Goal: Task Accomplishment & Management: Manage account settings

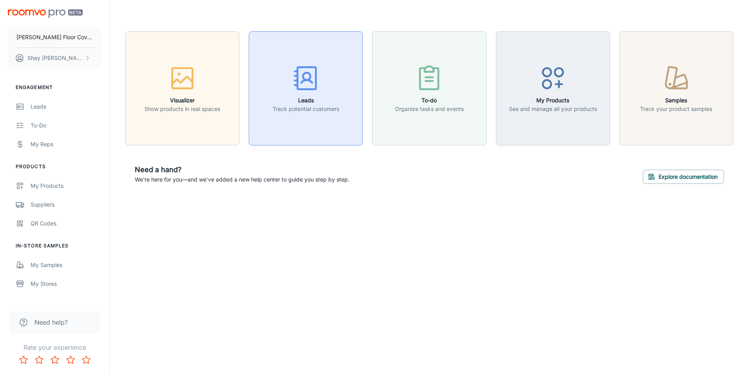
click at [323, 111] on p "Track potential customers" at bounding box center [306, 109] width 67 height 9
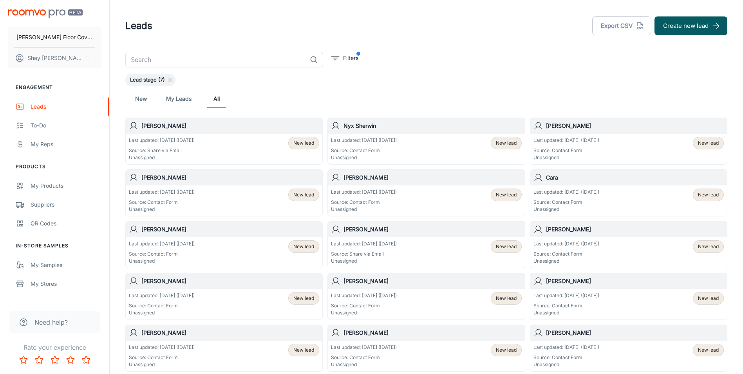
click at [210, 133] on div "[PERSON_NAME]" at bounding box center [224, 126] width 197 height 16
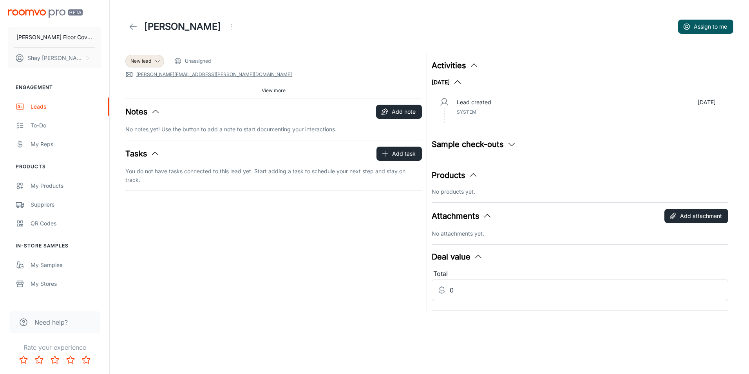
click at [133, 25] on icon at bounding box center [133, 26] width 9 height 9
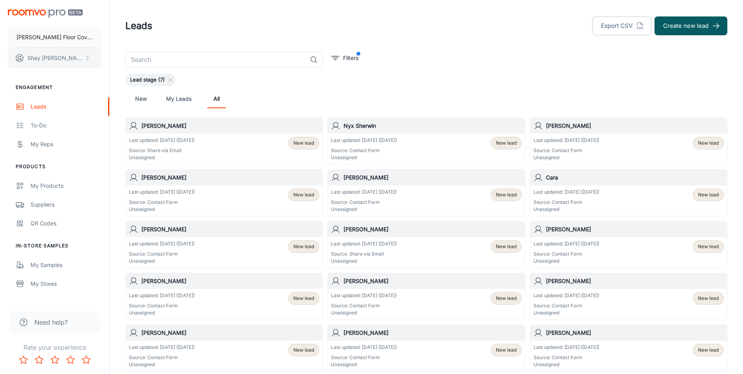
click at [53, 56] on p "[PERSON_NAME]" at bounding box center [54, 58] width 55 height 9
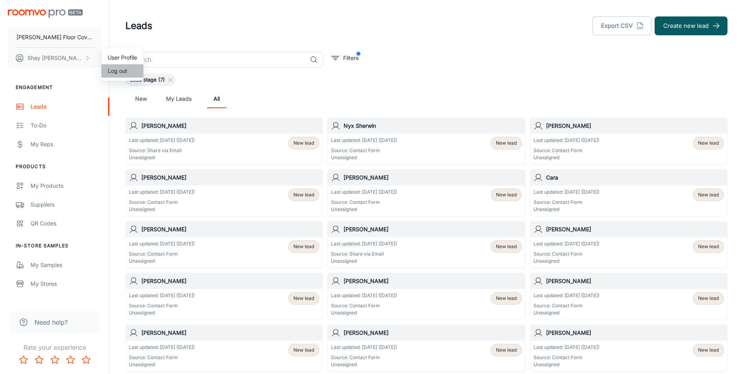
click at [112, 69] on li "Log out" at bounding box center [123, 70] width 42 height 13
